Goal: Use online tool/utility: Utilize a website feature to perform a specific function

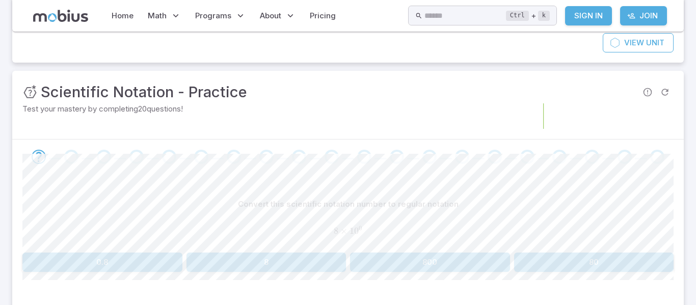
scroll to position [88, 0]
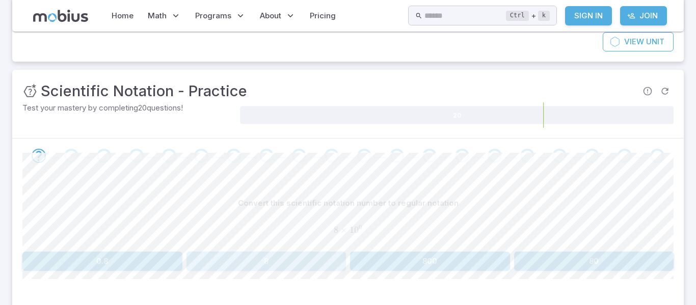
click at [269, 267] on button "8" at bounding box center [266, 261] width 160 height 19
click at [269, 267] on button "40,000" at bounding box center [266, 261] width 160 height 19
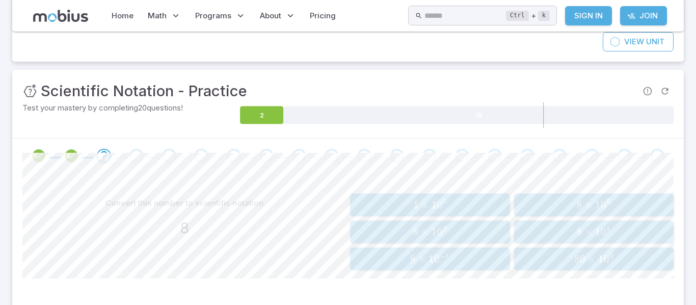
click at [593, 230] on span "8 ×" at bounding box center [586, 232] width 18 height 13
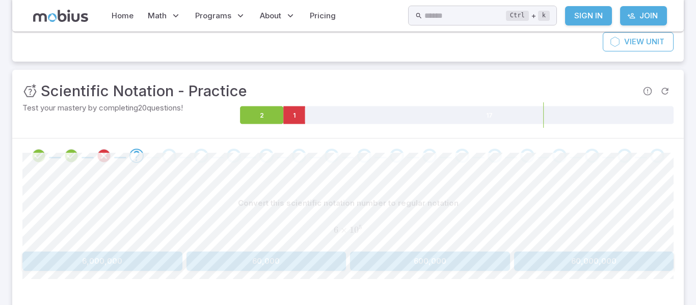
click at [441, 266] on button "600,000" at bounding box center [430, 261] width 160 height 19
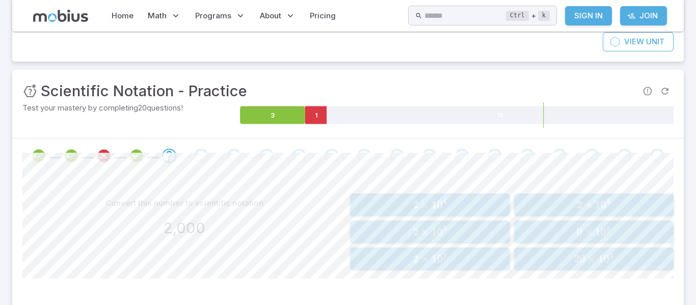
click at [614, 206] on span "2 × 1 0 3" at bounding box center [593, 205] width 153 height 13
click at [428, 205] on span "×" at bounding box center [425, 205] width 8 height 13
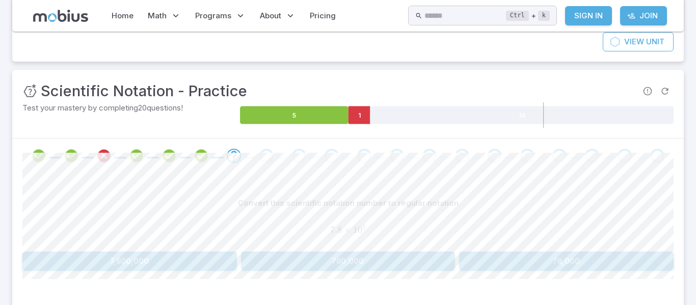
click at [337, 262] on button "780,000" at bounding box center [348, 261] width 214 height 19
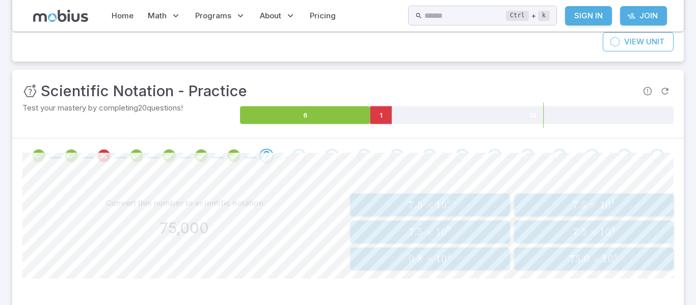
click at [620, 210] on span "7.5 × 1 0 4" at bounding box center [593, 205] width 153 height 13
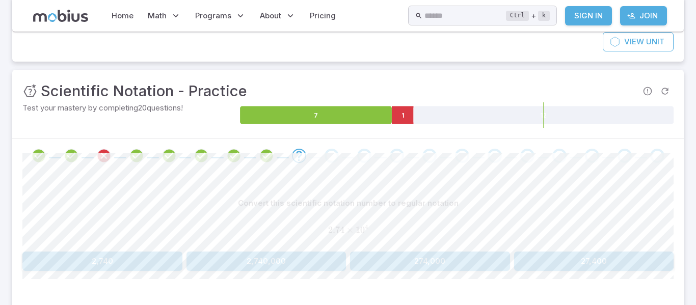
click at [652, 263] on button "27,400" at bounding box center [594, 261] width 160 height 19
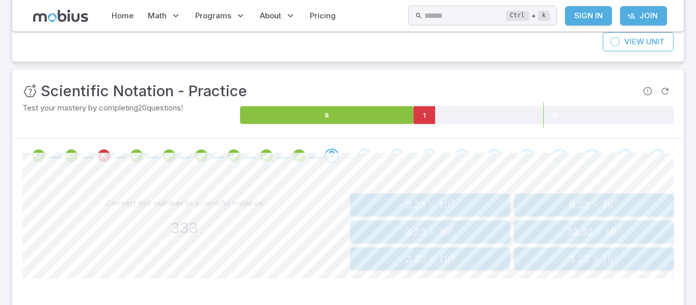
click at [461, 238] on span "3.33 × 1 0 2" at bounding box center [429, 232] width 153 height 13
click at [460, 209] on span "83.00 × 1 0 5" at bounding box center [429, 205] width 153 height 13
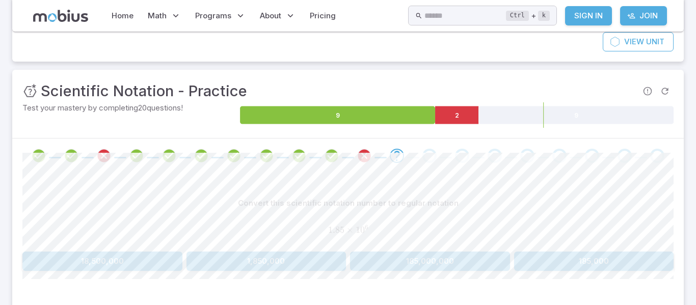
click at [289, 263] on button "1,850,000" at bounding box center [266, 261] width 160 height 19
